Goal: Answer question/provide support

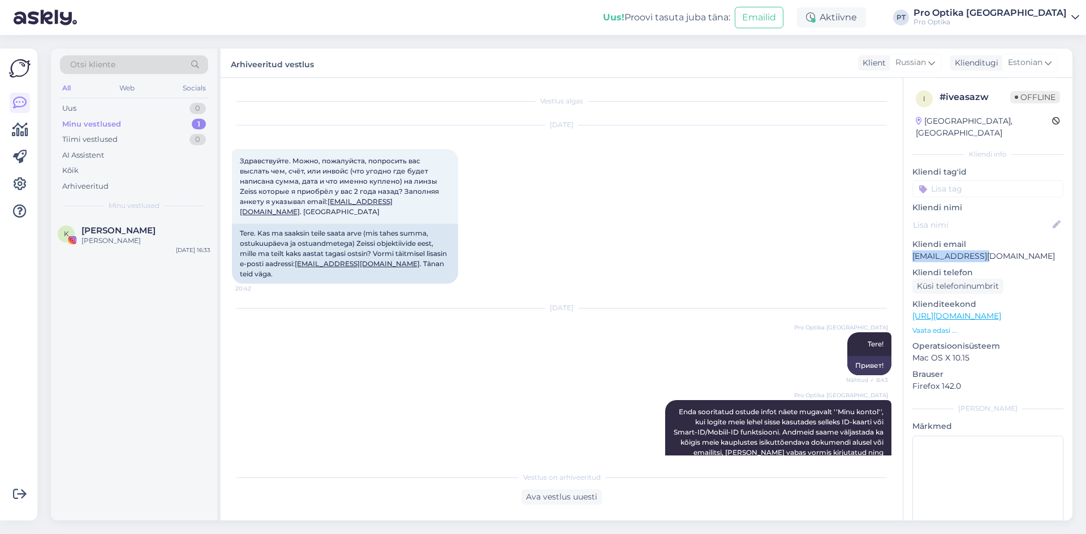
scroll to position [357, 0]
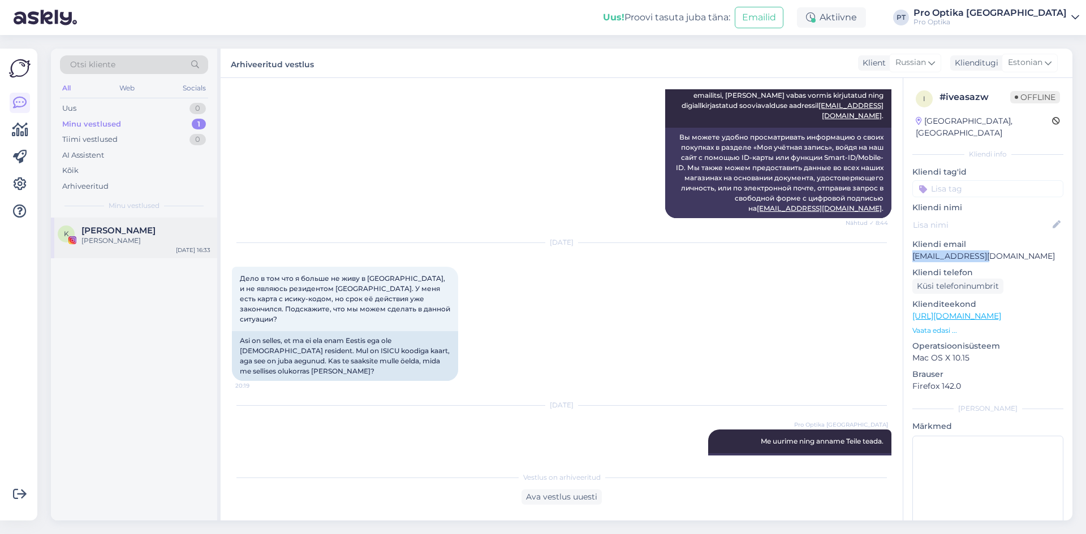
click at [145, 237] on div "[PERSON_NAME]" at bounding box center [145, 241] width 129 height 10
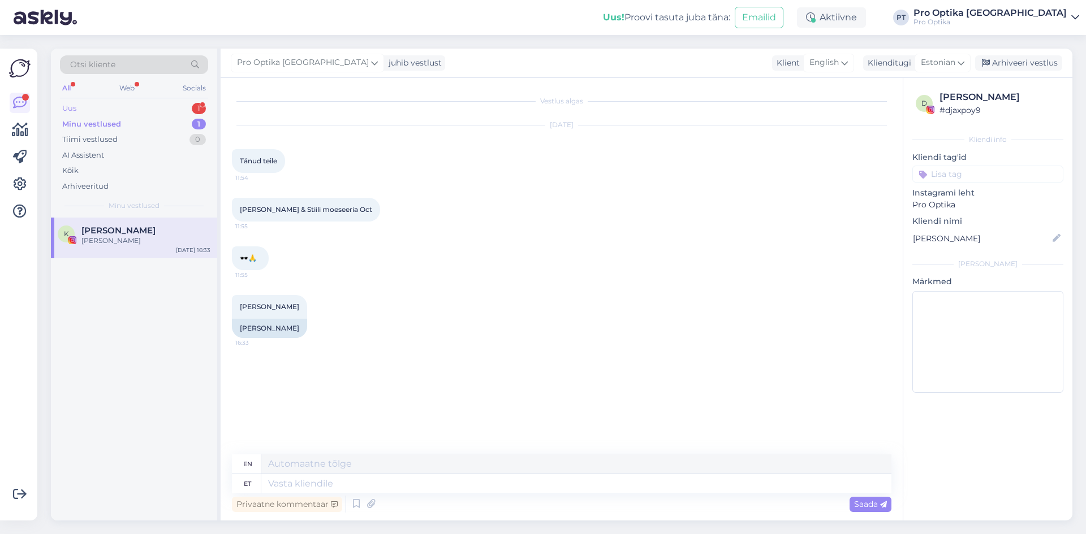
click at [202, 105] on div "1" at bounding box center [199, 108] width 14 height 11
click at [148, 253] on div "Tere. Kas teil saab teha prille Pulseo klaasiga?" at bounding box center [145, 246] width 129 height 20
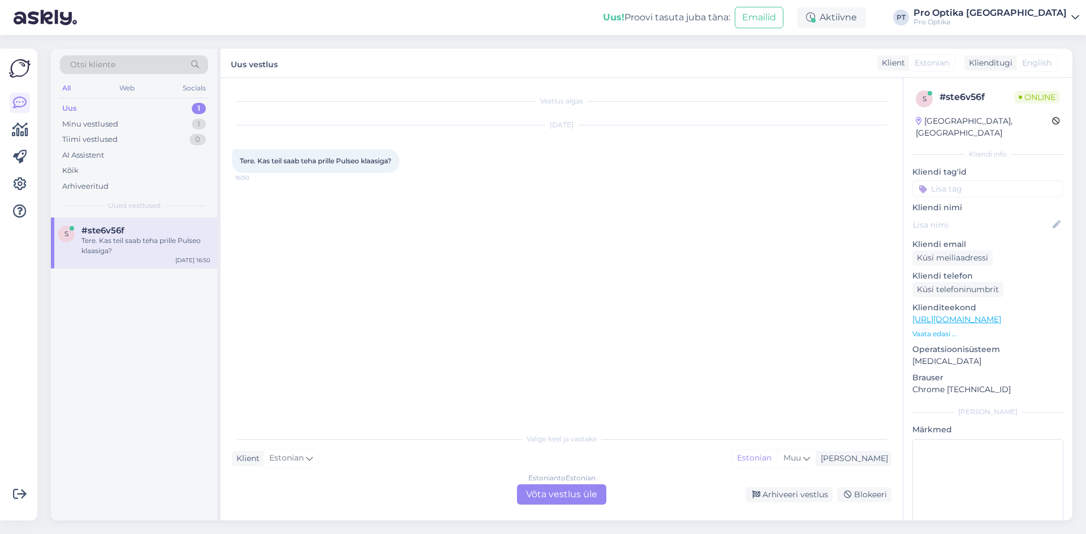
click at [579, 489] on div "Estonian to Estonian Võta vestlus üle" at bounding box center [561, 495] width 89 height 20
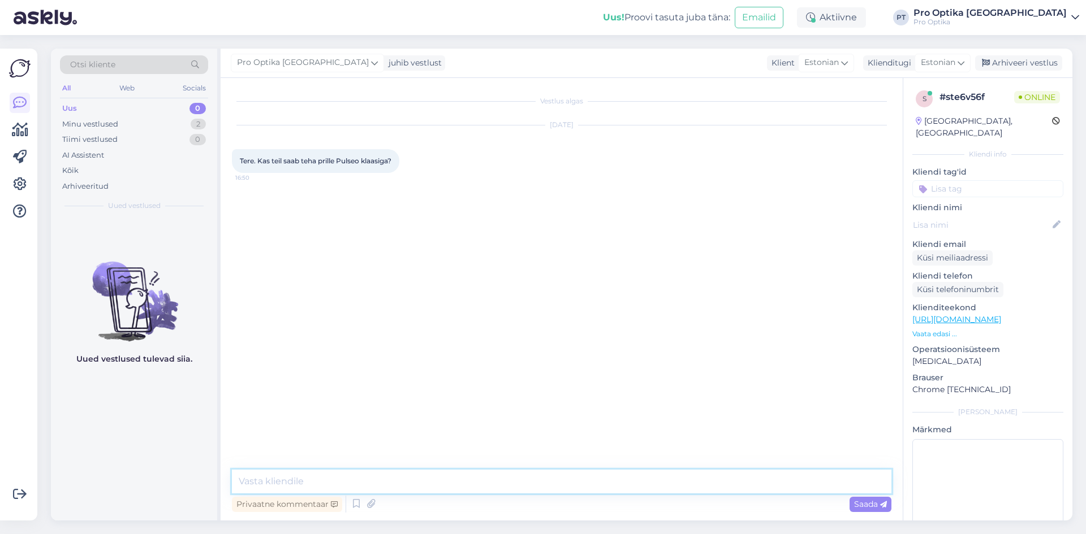
click at [389, 484] on textarea at bounding box center [561, 482] width 659 height 24
type textarea "Tere!"
type textarea "A"
type textarea "Saaksite enda soovi täpsustada, kirjeldada klaasi natuke."
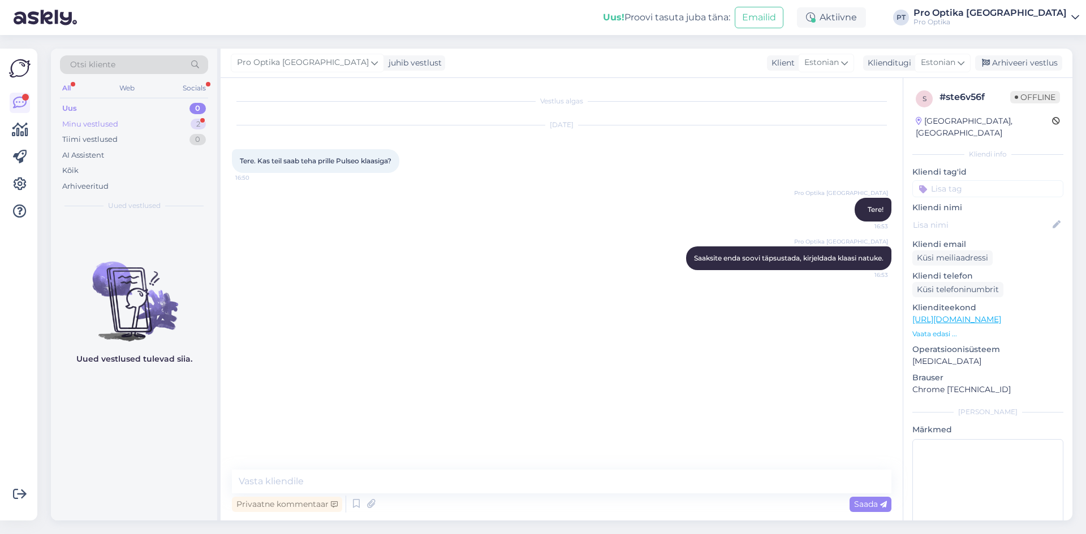
click at [198, 124] on div "2" at bounding box center [198, 124] width 15 height 11
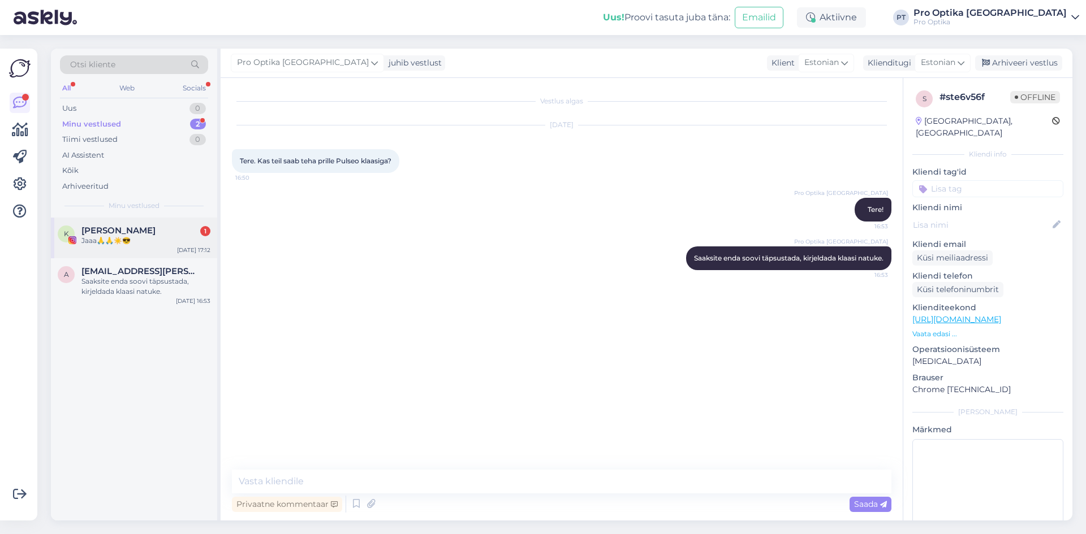
click at [175, 239] on div "Jaaa🙏🙏☀️😎" at bounding box center [145, 241] width 129 height 10
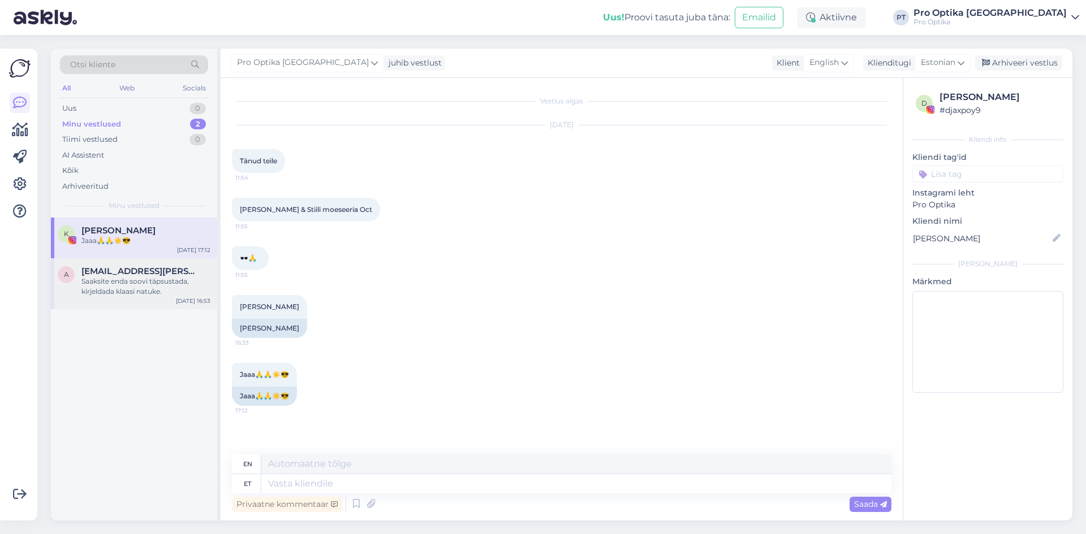
click at [152, 273] on span "[EMAIL_ADDRESS][PERSON_NAME][DOMAIN_NAME]" at bounding box center [140, 271] width 118 height 10
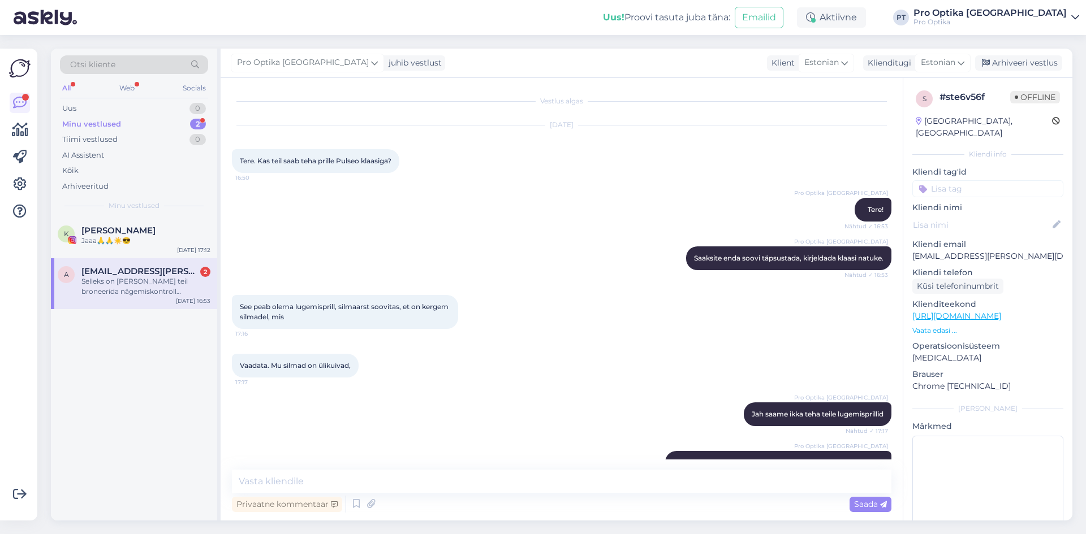
scroll to position [38, 0]
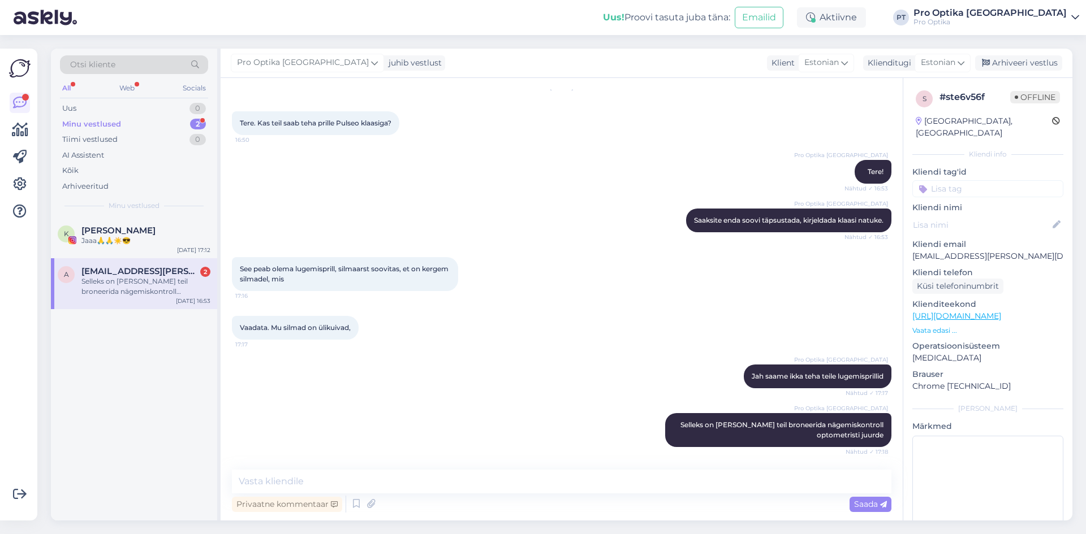
click at [184, 280] on div "Selleks on [PERSON_NAME] teil broneerida nägemiskontroll optometristi juurde" at bounding box center [145, 287] width 129 height 20
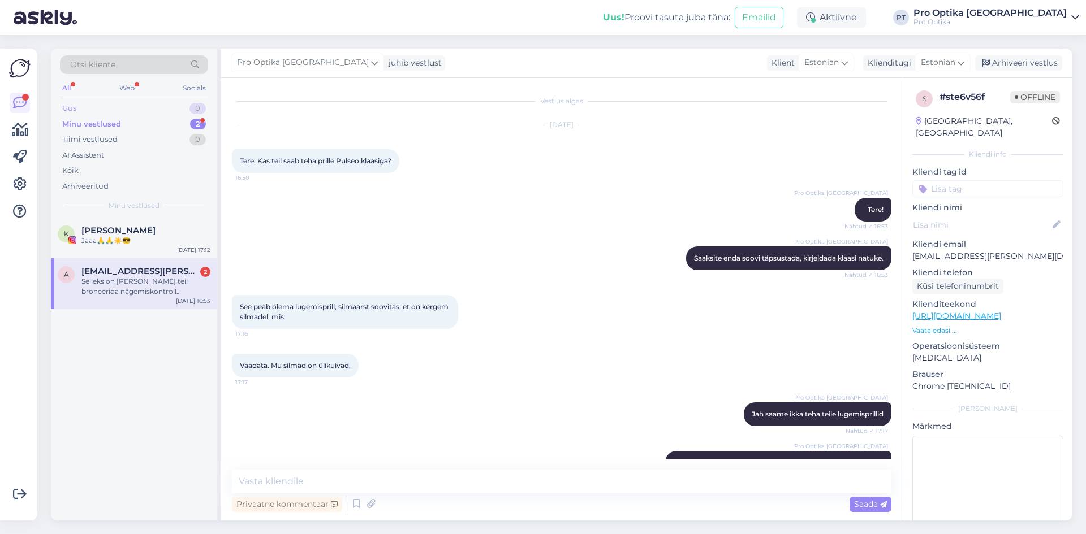
click at [126, 112] on div "Uus 0" at bounding box center [134, 109] width 148 height 16
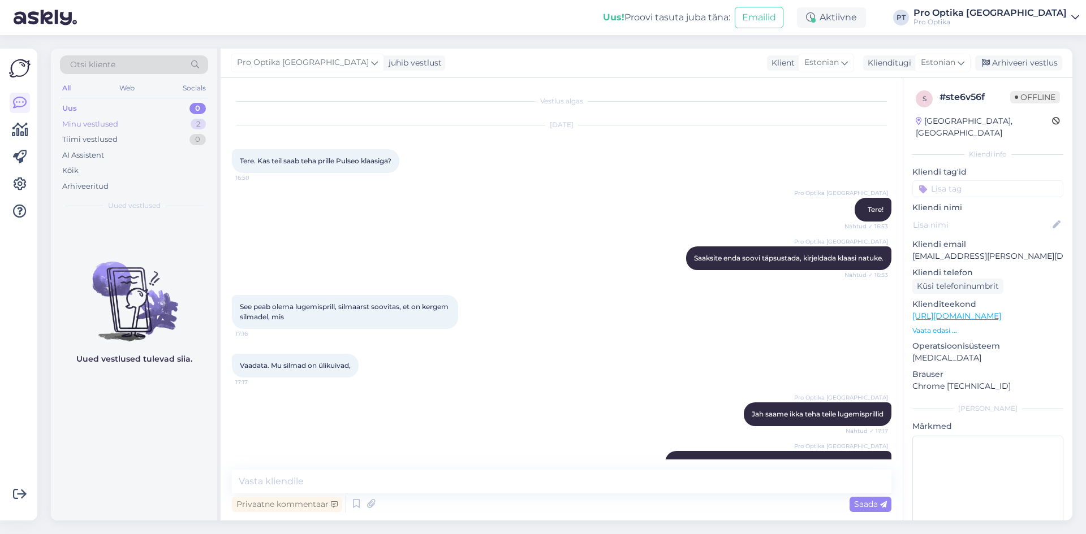
click at [122, 121] on div "Minu vestlused 2" at bounding box center [134, 124] width 148 height 16
